Goal: Information Seeking & Learning: Learn about a topic

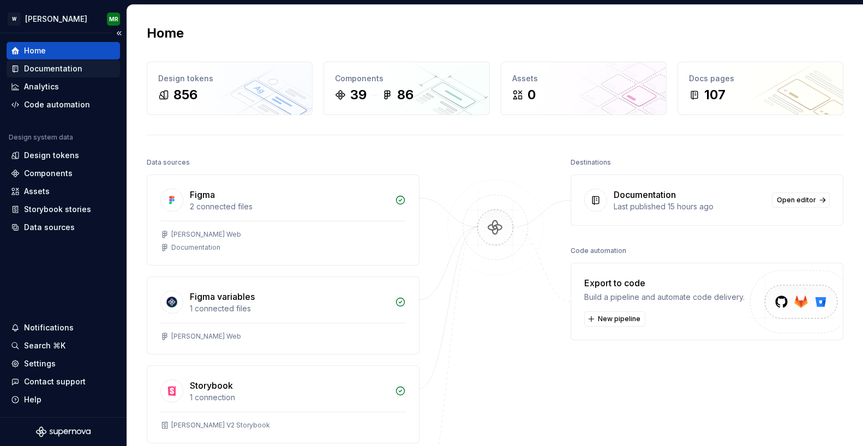
click at [60, 63] on div "Documentation" at bounding box center [53, 68] width 58 height 11
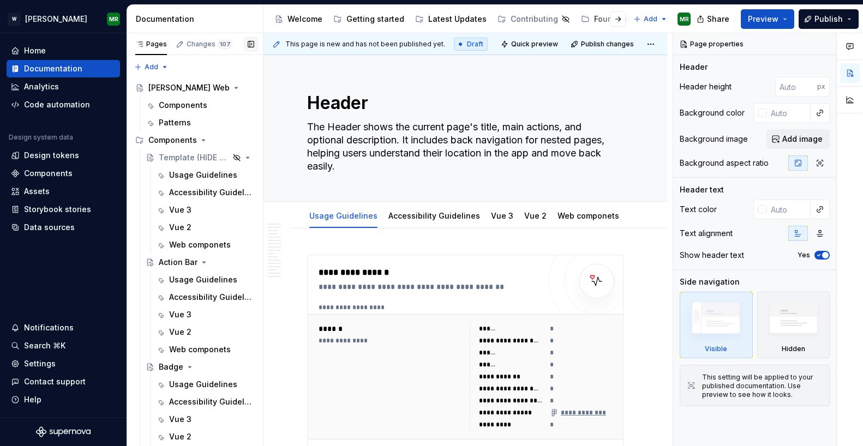
click at [251, 38] on button "button" at bounding box center [250, 44] width 15 height 15
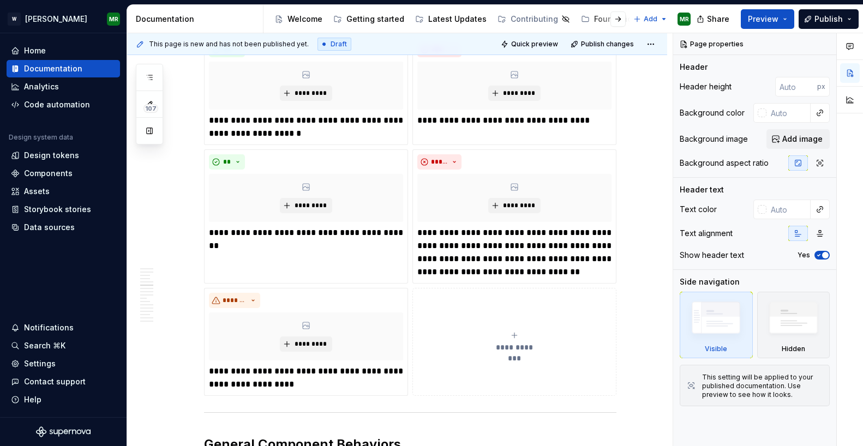
scroll to position [1336, 0]
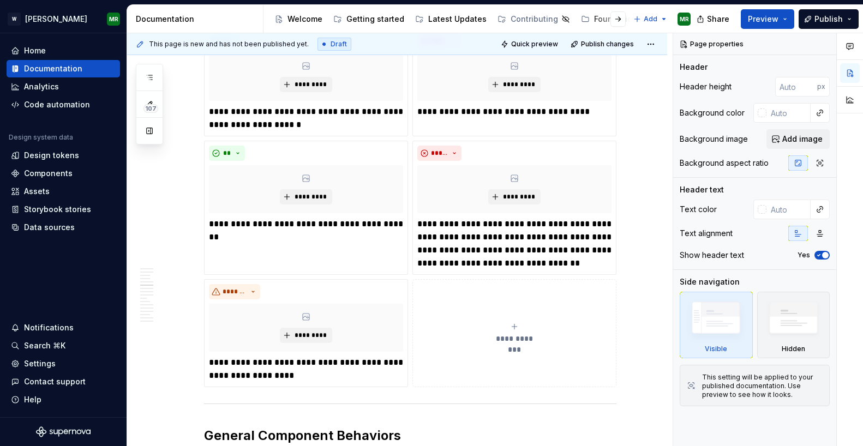
type textarea "*"
